Goal: Task Accomplishment & Management: Use online tool/utility

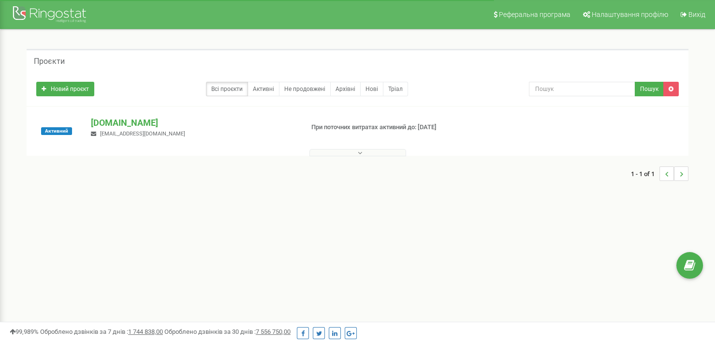
click at [364, 150] on button at bounding box center [357, 152] width 97 height 7
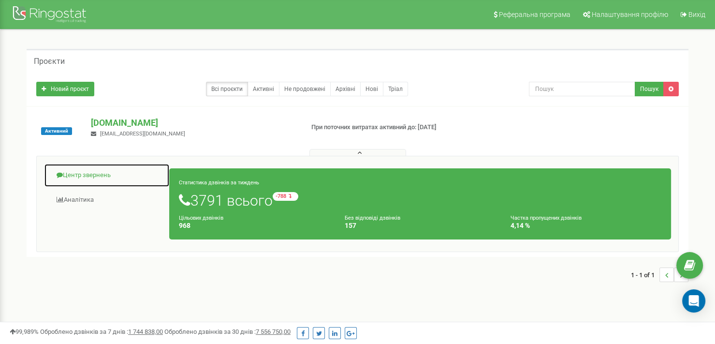
click at [80, 176] on link "Центр звернень" at bounding box center [107, 175] width 126 height 24
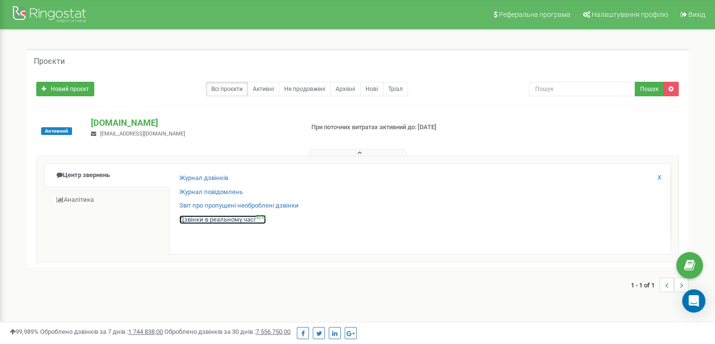
click at [217, 219] on link "Дзвінки в реальному часі NEW" at bounding box center [222, 219] width 87 height 9
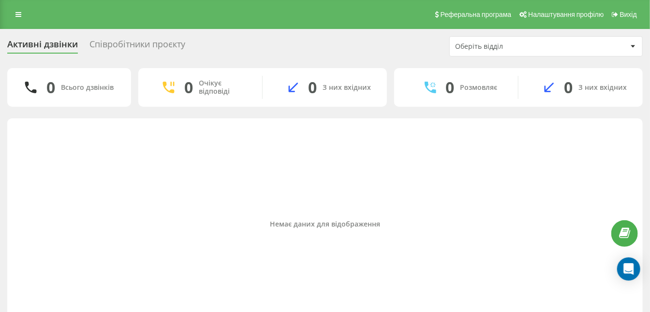
scroll to position [30, 0]
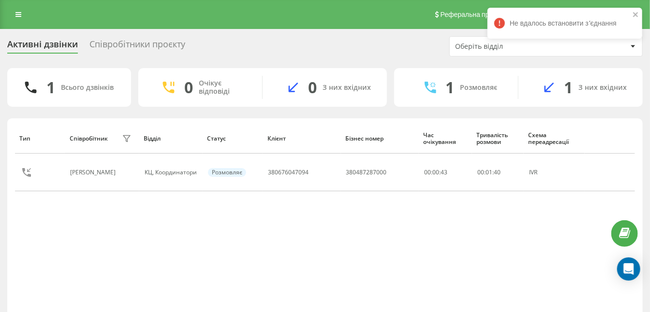
click at [428, 217] on div "Тип Співробітник фільтру Відділ Статус Клієнт Бізнес номер Час очікування Трива…" at bounding box center [325, 224] width 620 height 203
